Goal: Task Accomplishment & Management: Manage account settings

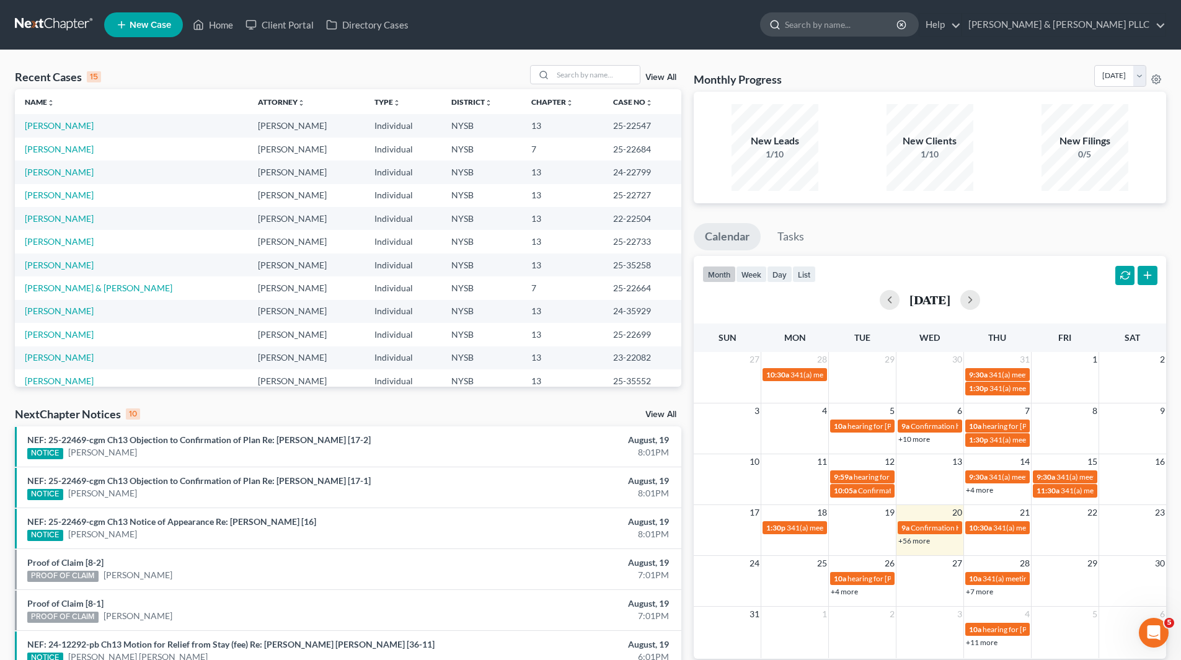
click at [865, 29] on input "search" at bounding box center [841, 24] width 113 height 23
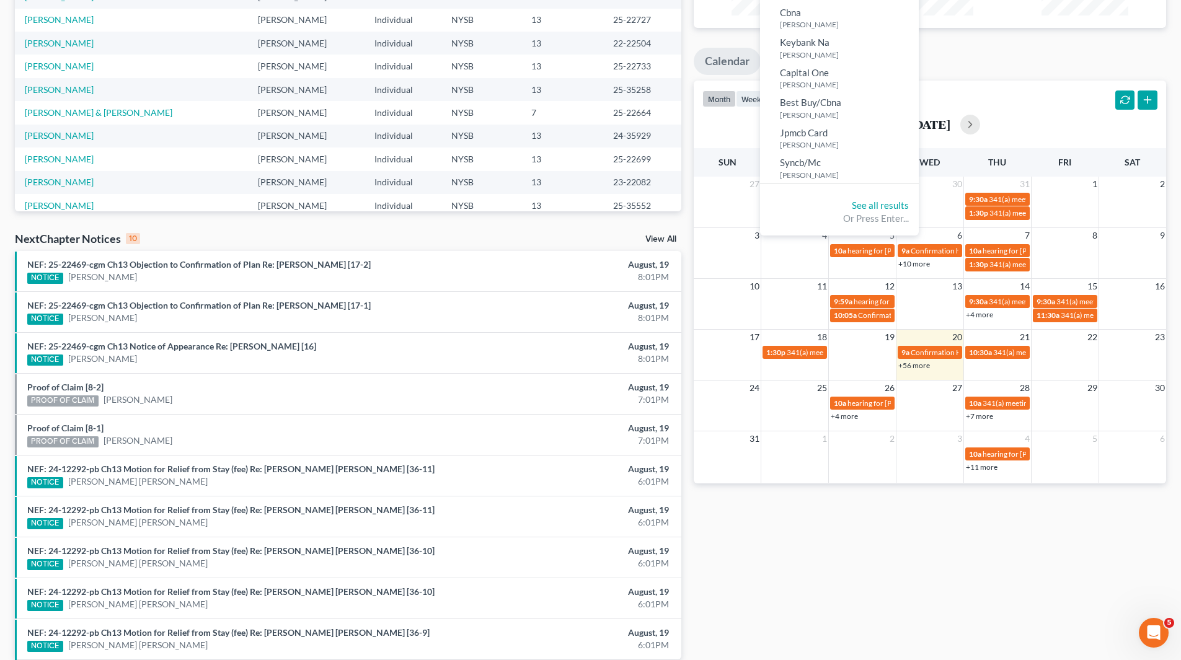
scroll to position [108, 0]
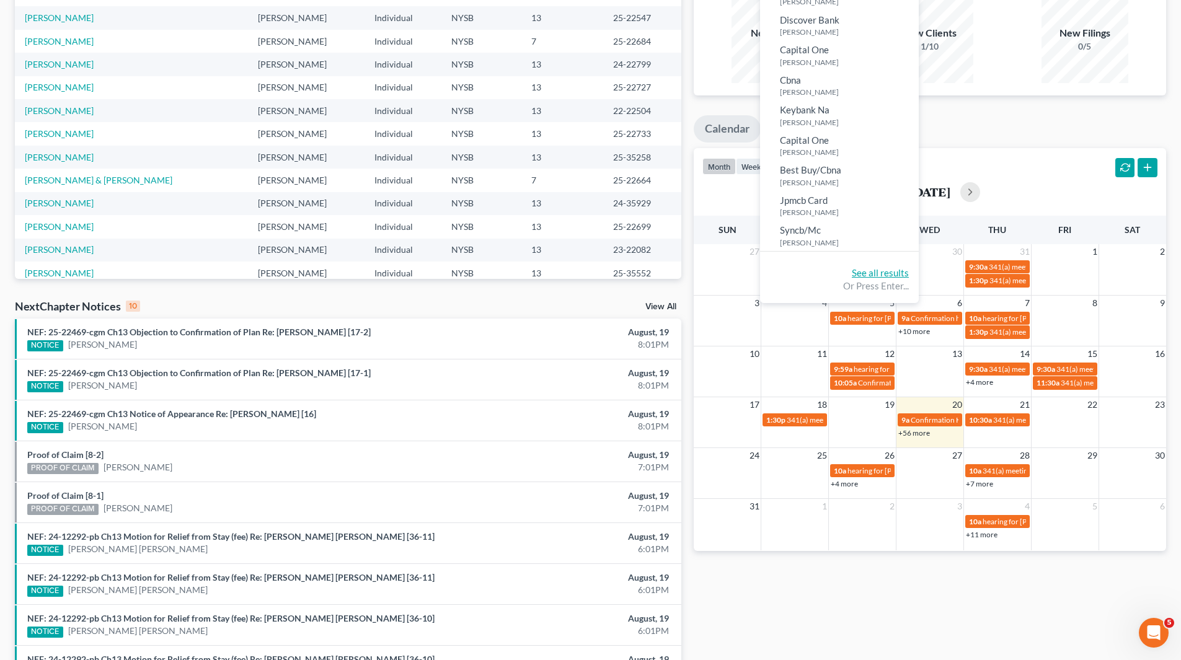
type input "il"
click at [909, 270] on link "See all results" at bounding box center [880, 272] width 57 height 11
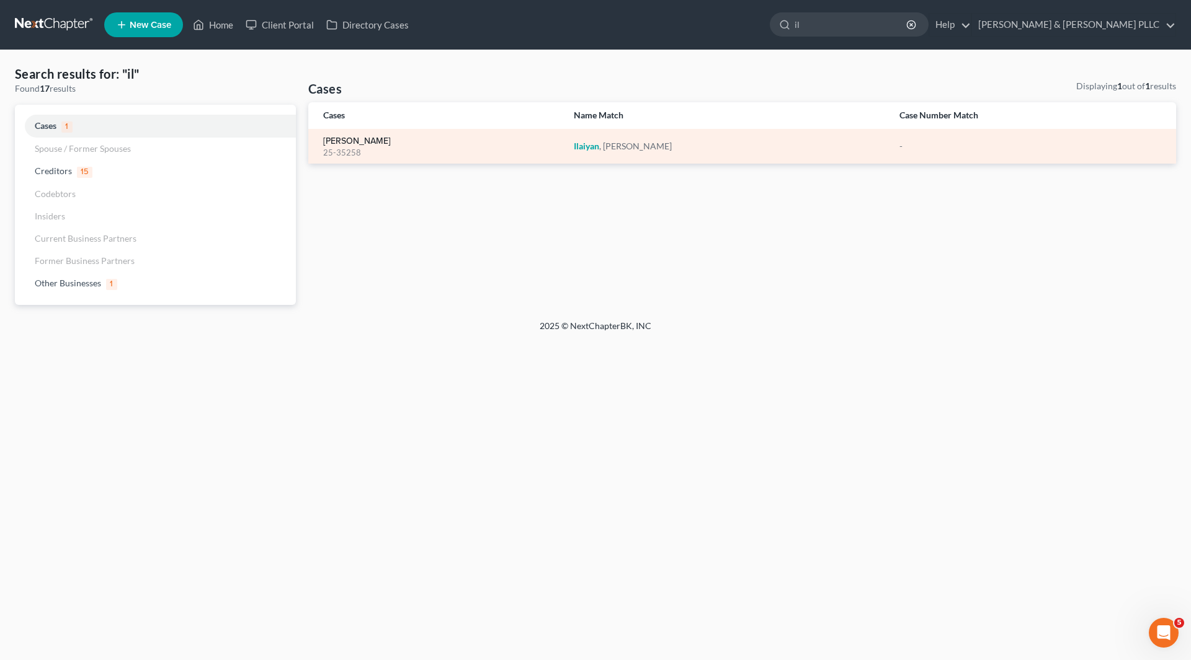
click at [362, 139] on link "[PERSON_NAME]" at bounding box center [357, 141] width 68 height 9
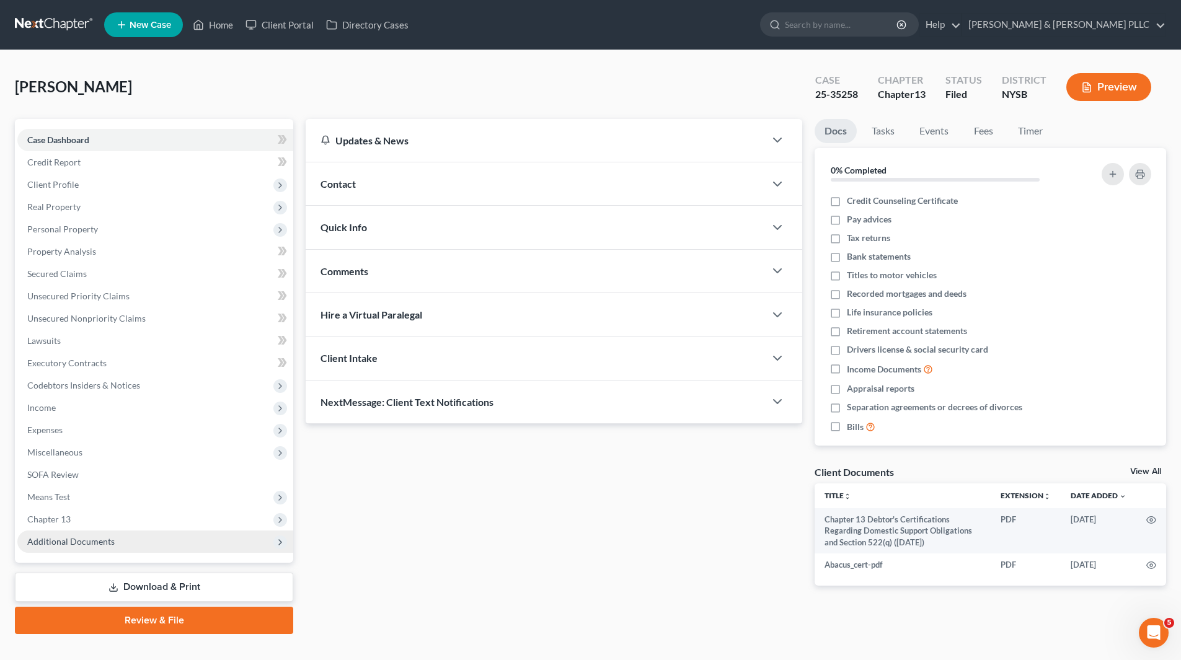
click at [82, 543] on span "Additional Documents" at bounding box center [70, 541] width 87 height 11
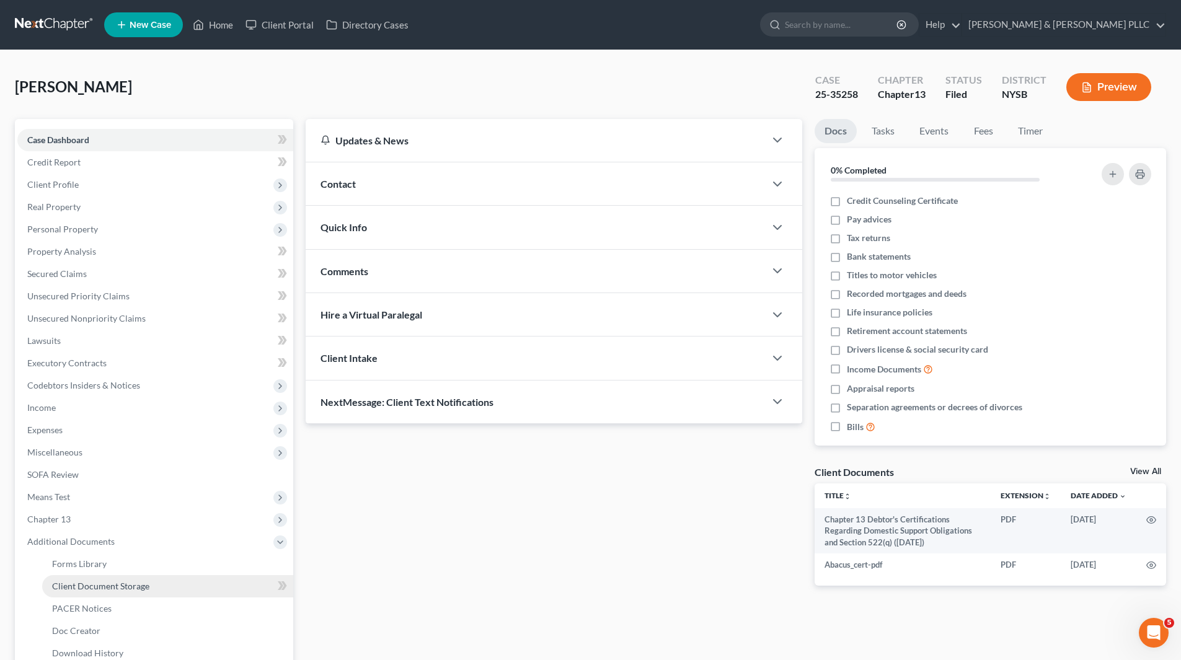
scroll to position [62, 0]
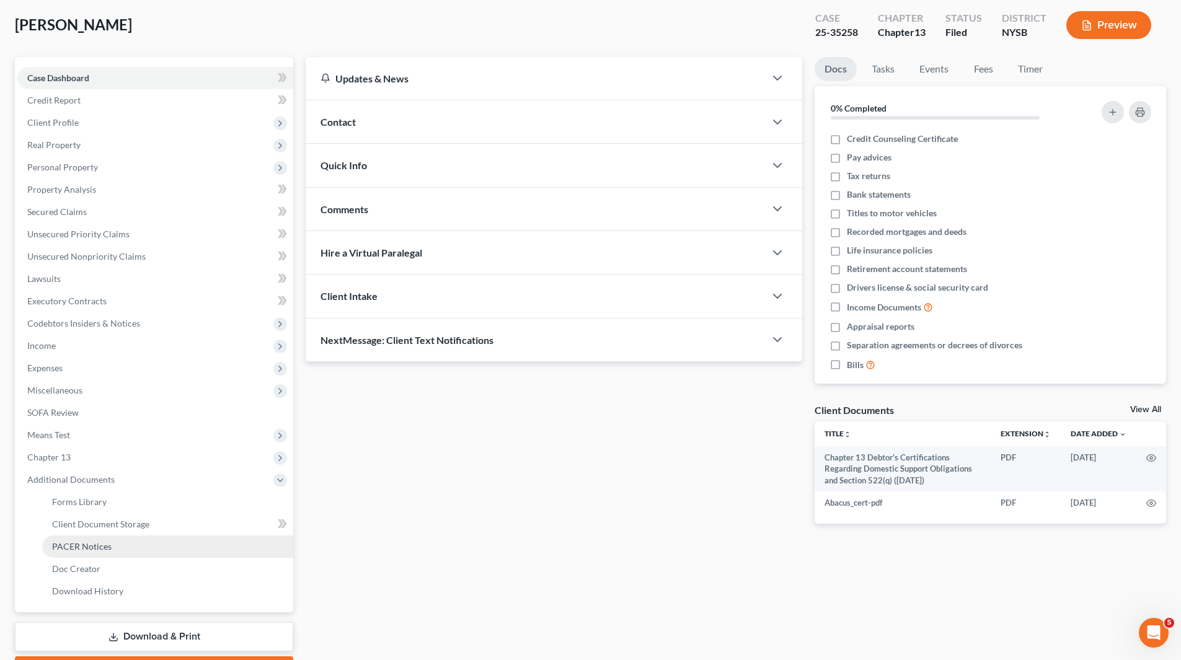
click at [99, 551] on span "PACER Notices" at bounding box center [82, 546] width 60 height 11
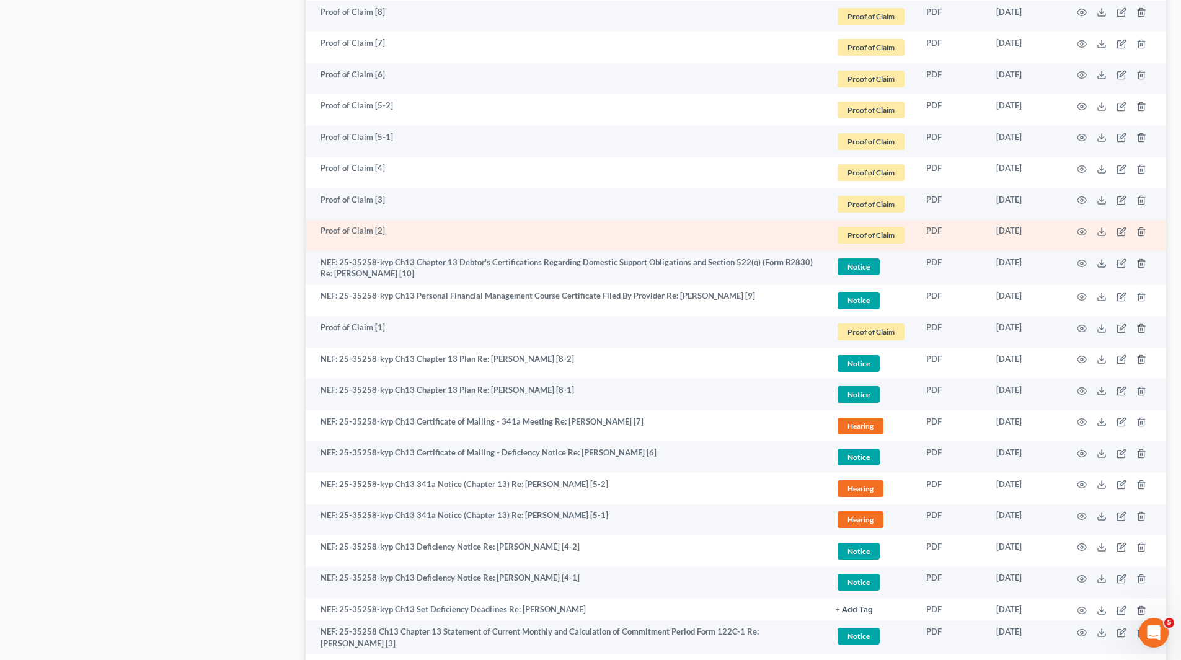
scroll to position [1310, 0]
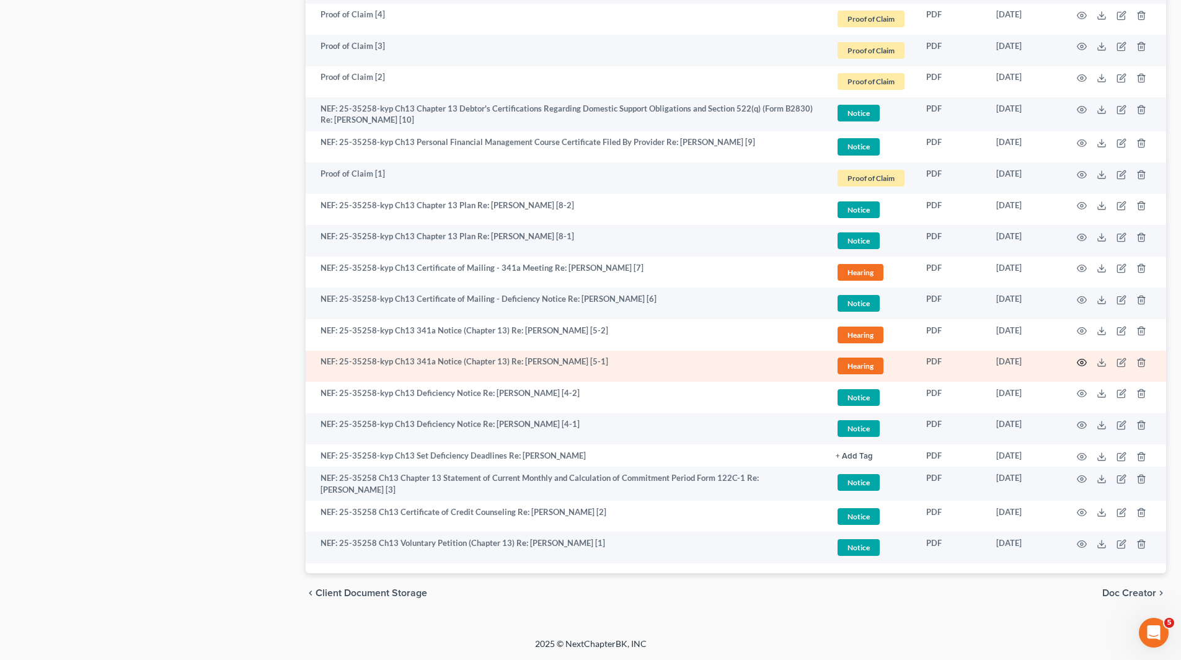
click at [1081, 364] on circle "button" at bounding box center [1082, 363] width 2 height 2
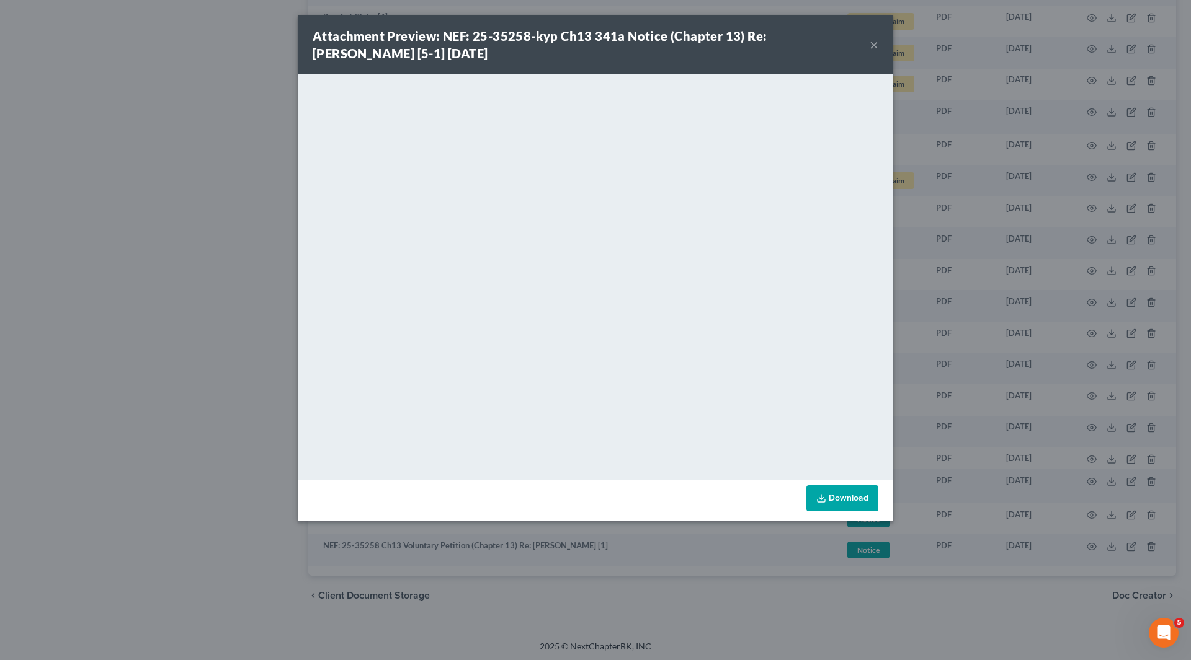
click at [874, 43] on button "×" at bounding box center [873, 44] width 9 height 15
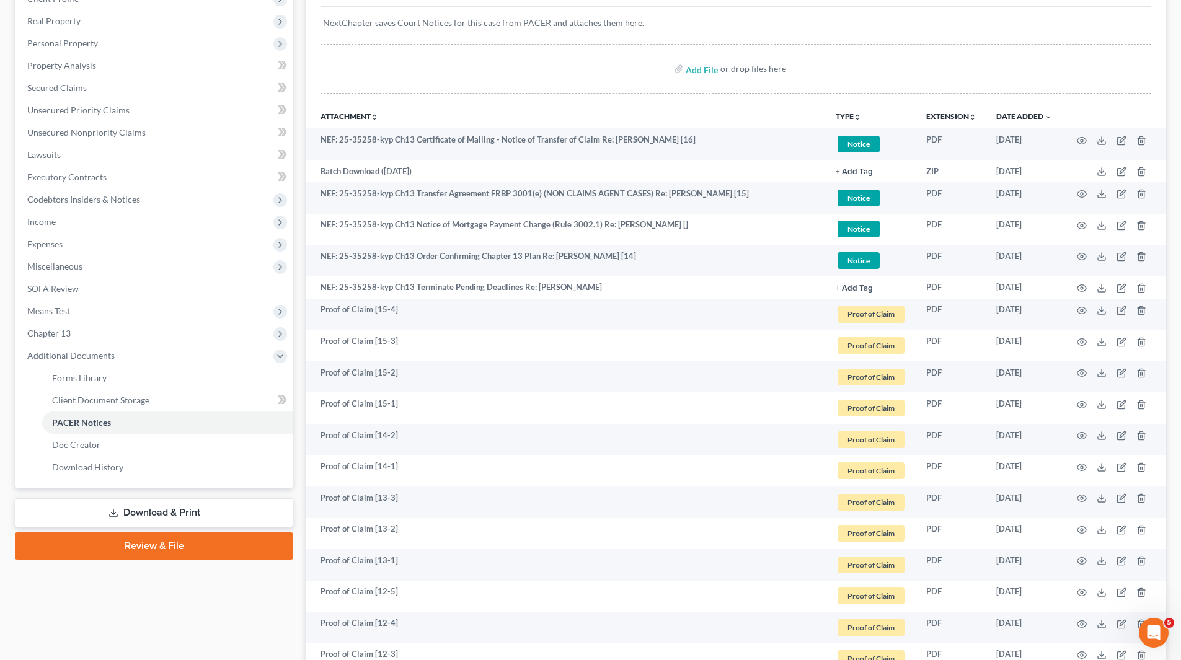
scroll to position [0, 0]
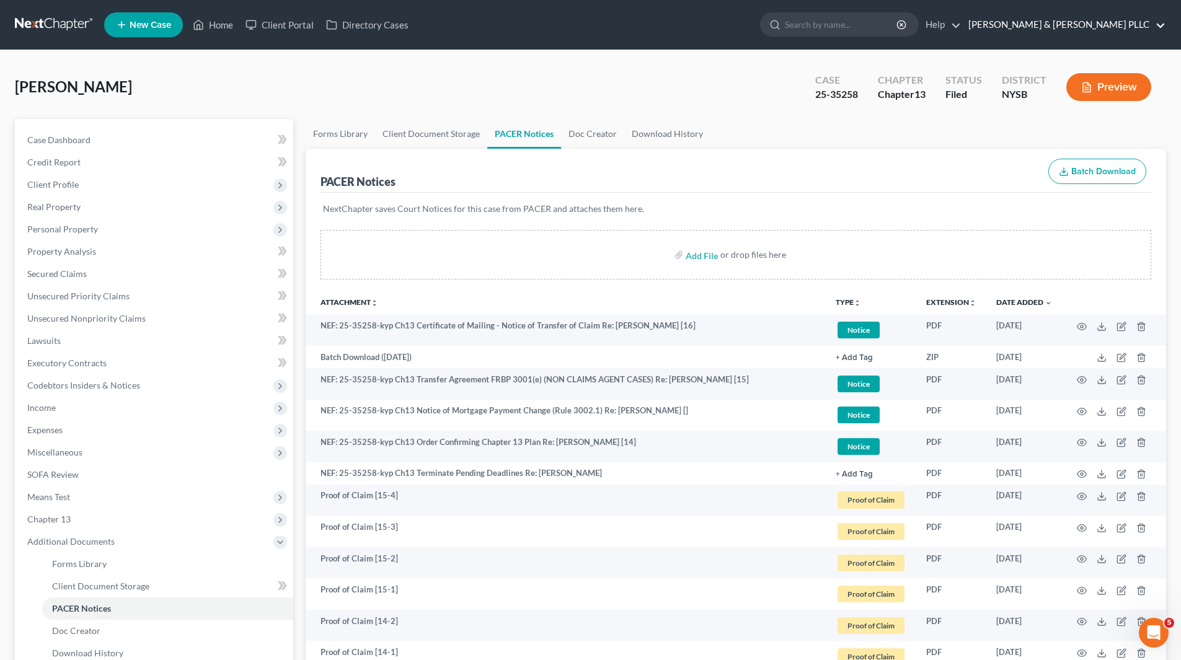
click at [1055, 27] on link "[PERSON_NAME] & [PERSON_NAME] PLLC" at bounding box center [1063, 25] width 203 height 22
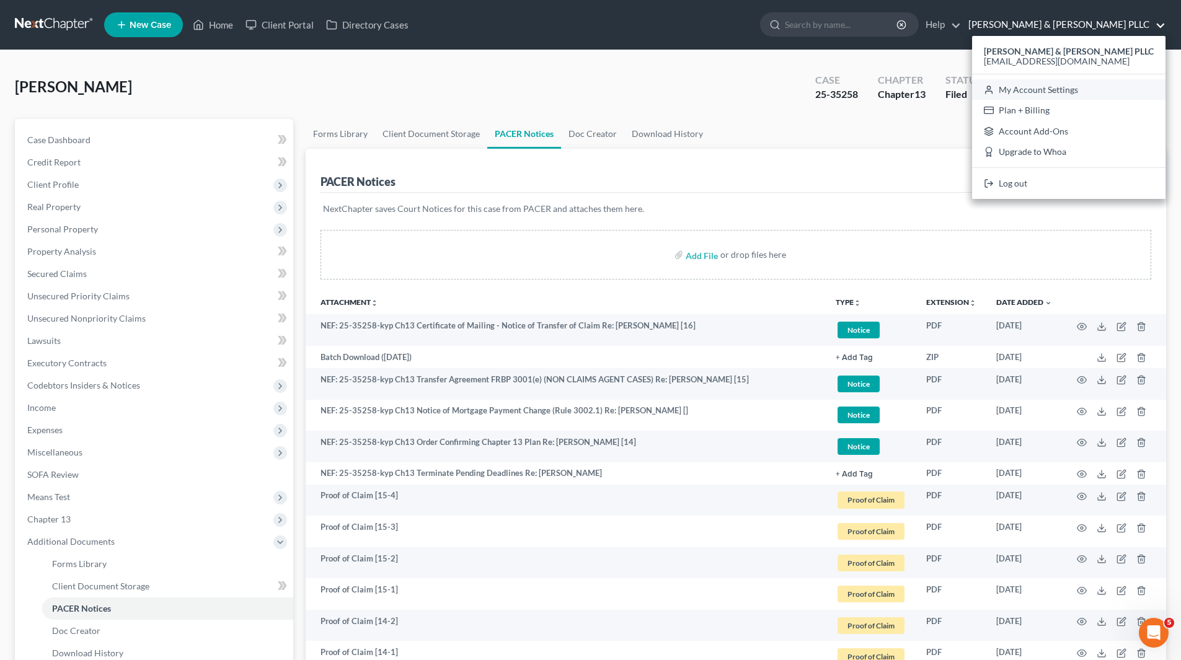
click at [1058, 86] on link "My Account Settings" at bounding box center [1068, 89] width 193 height 21
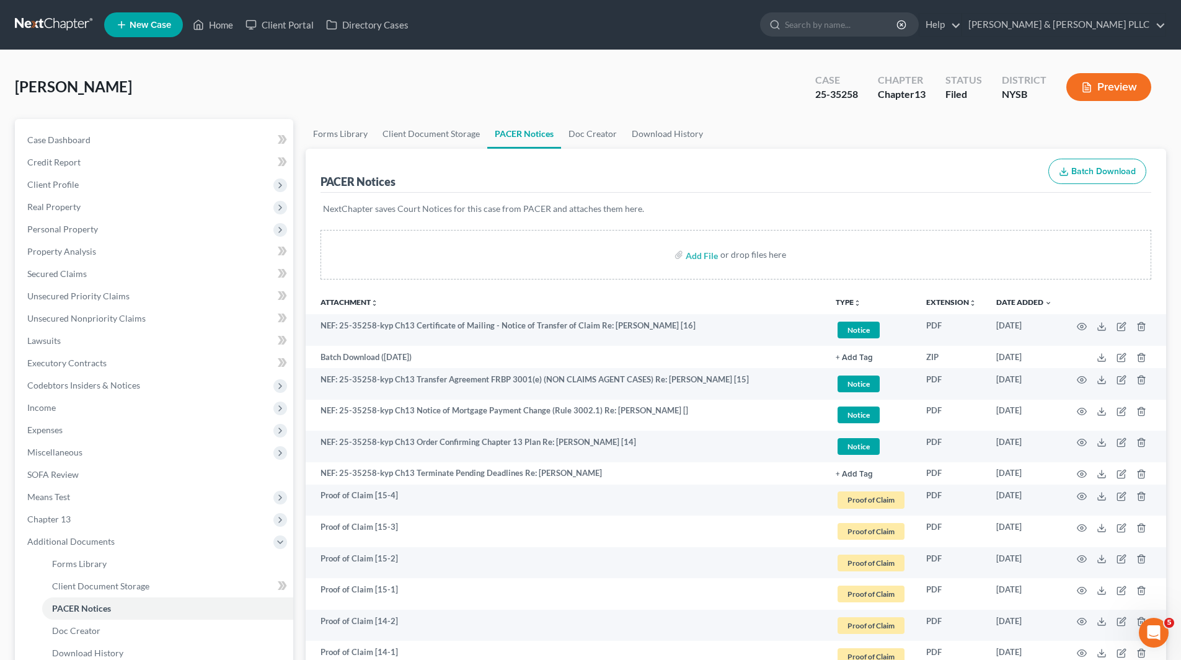
select select "24"
select select "35"
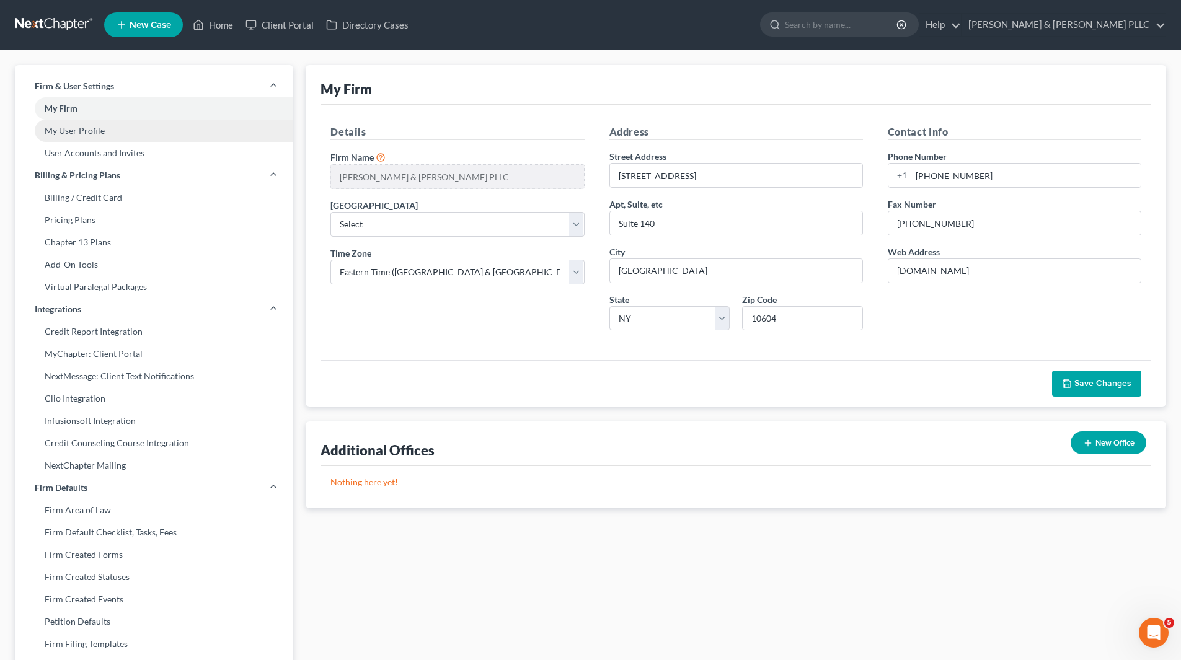
click at [89, 132] on link "My User Profile" at bounding box center [154, 131] width 278 height 22
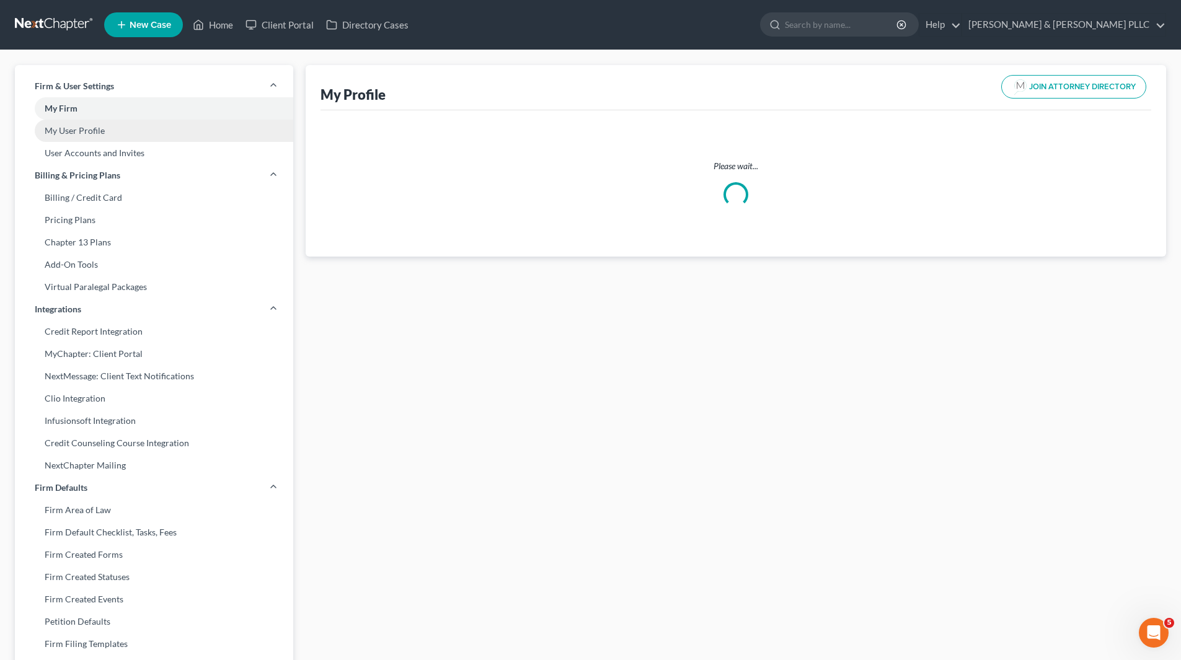
select select "35"
select select "55"
select select "attorney"
select select "0"
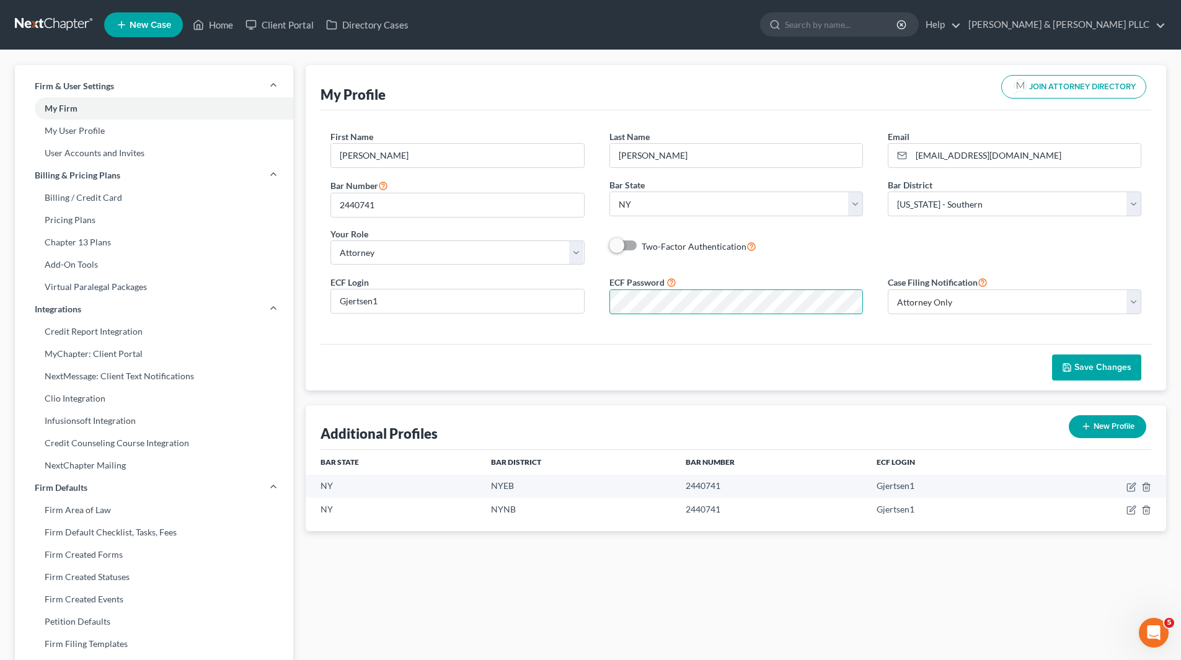
click at [598, 296] on div "ECF Password" at bounding box center [736, 294] width 278 height 39
click at [1133, 371] on button "Save Changes" at bounding box center [1096, 368] width 89 height 26
